Goal: Task Accomplishment & Management: Use online tool/utility

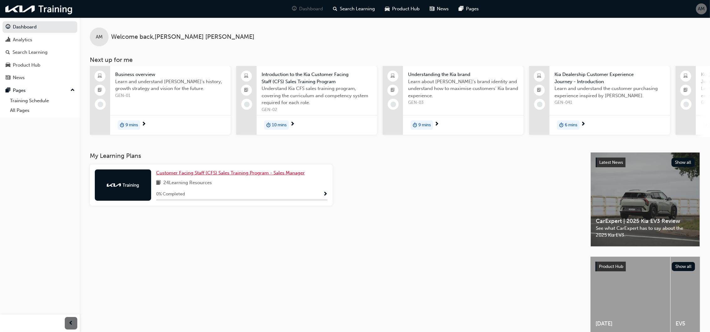
click at [247, 173] on span "Customer Facing Staff (CFS) Sales Training Program - Sales Manager" at bounding box center [230, 173] width 149 height 6
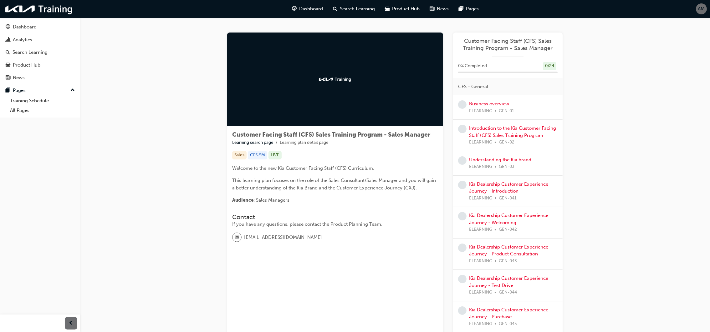
click at [701, 7] on span "AM" at bounding box center [701, 8] width 7 height 7
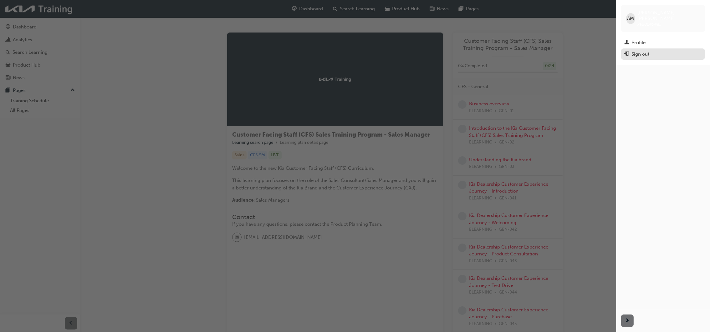
click at [640, 51] on div "Sign out" at bounding box center [640, 54] width 18 height 7
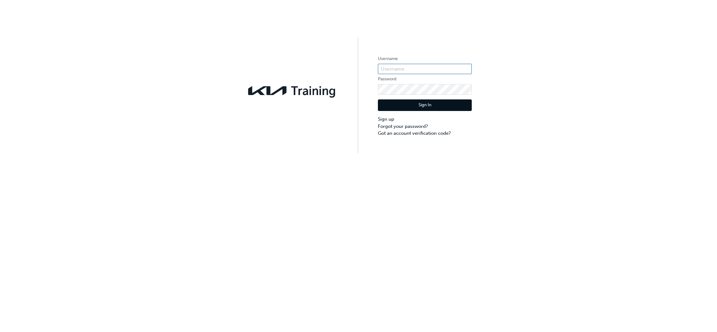
type input "KAURG031"
click at [435, 104] on button "Sign In" at bounding box center [425, 106] width 94 height 12
